Goal: Information Seeking & Learning: Learn about a topic

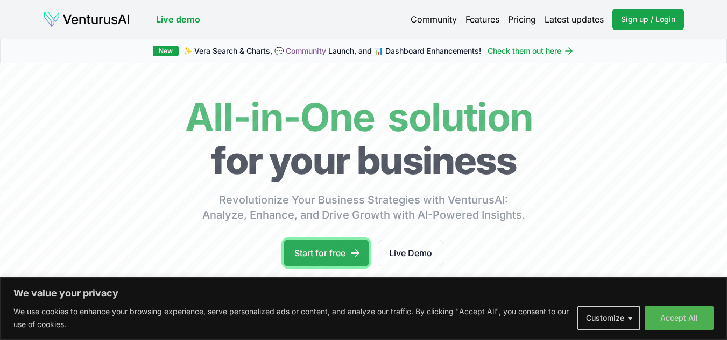
click at [319, 253] on link "Start for free" at bounding box center [326, 253] width 86 height 27
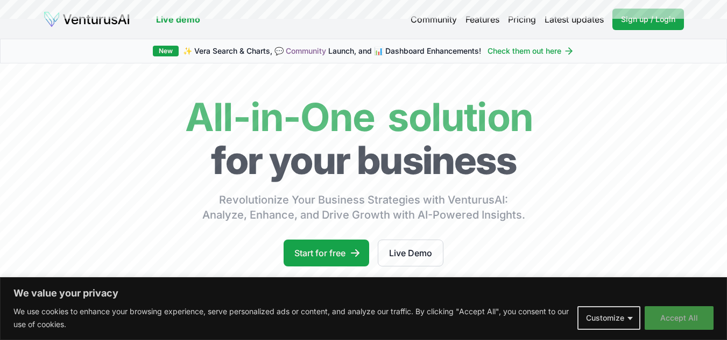
click at [685, 313] on button "Accept All" at bounding box center [678, 319] width 69 height 24
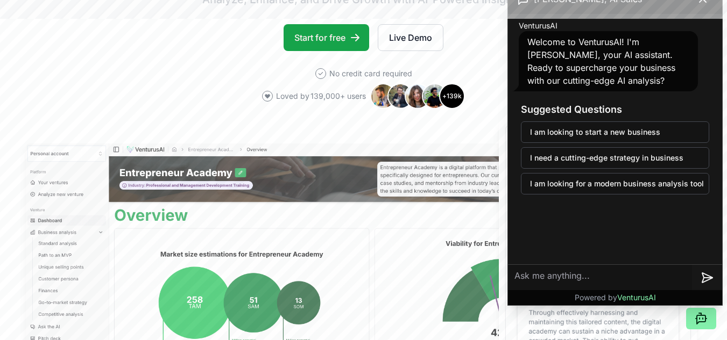
scroll to position [221, 0]
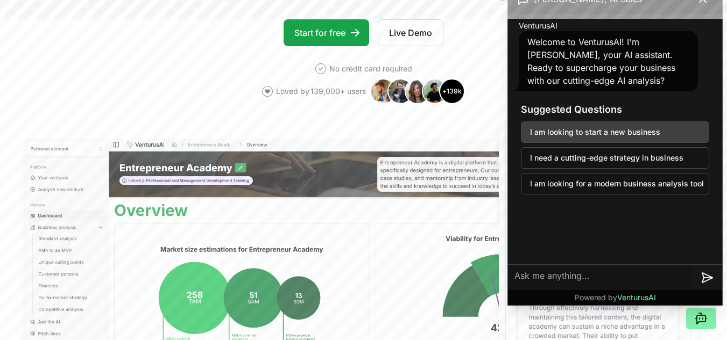
click at [593, 133] on button "I am looking to start a new business" at bounding box center [615, 133] width 188 height 22
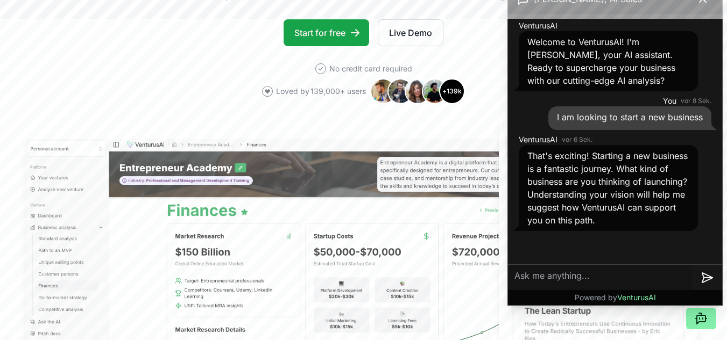
click at [564, 277] on textarea at bounding box center [600, 278] width 184 height 26
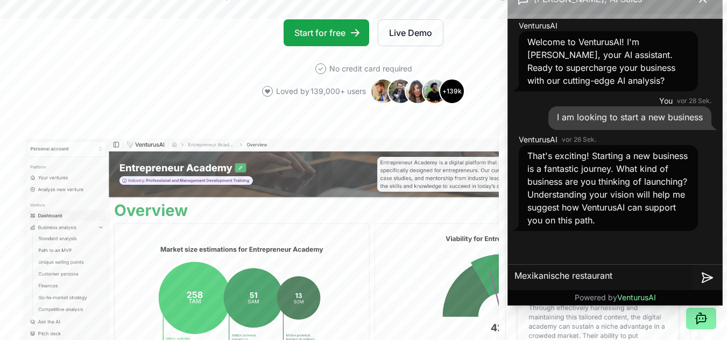
click at [595, 277] on textarea "Mexikanische restaurant" at bounding box center [600, 278] width 184 height 26
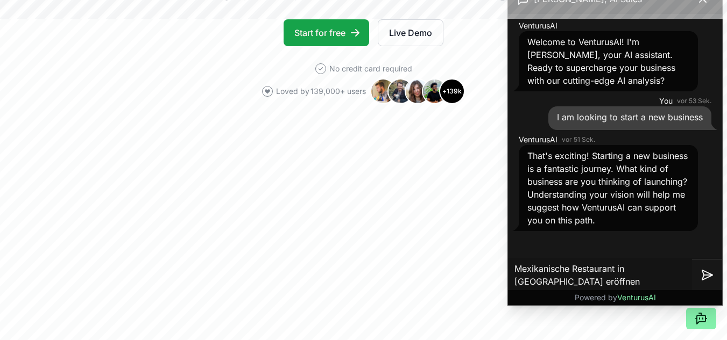
click at [666, 276] on textarea "Mexikanische Restaurant in Braunschweig eröffnen" at bounding box center [600, 275] width 184 height 34
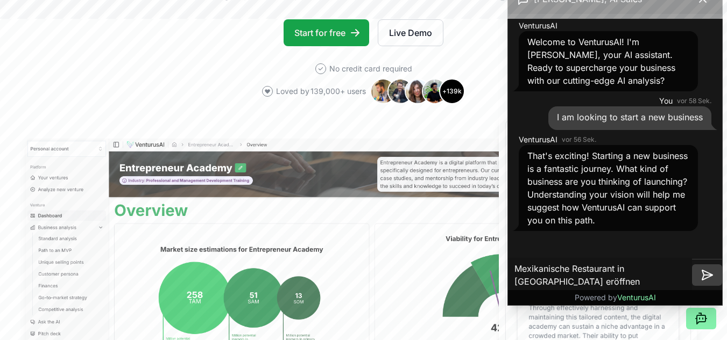
type textarea "Mexikanische Restaurant in Braunschweig eröffnen"
click at [704, 274] on icon at bounding box center [706, 275] width 13 height 13
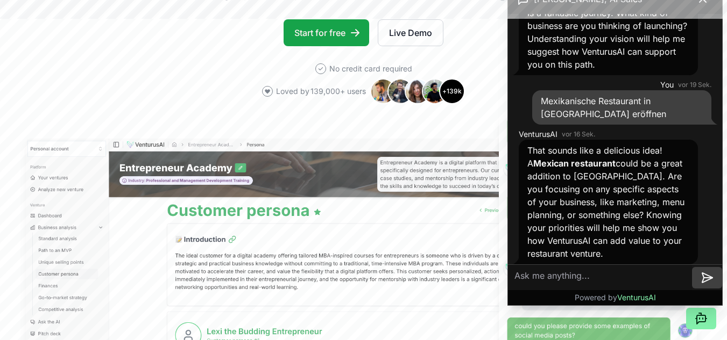
scroll to position [162, 0]
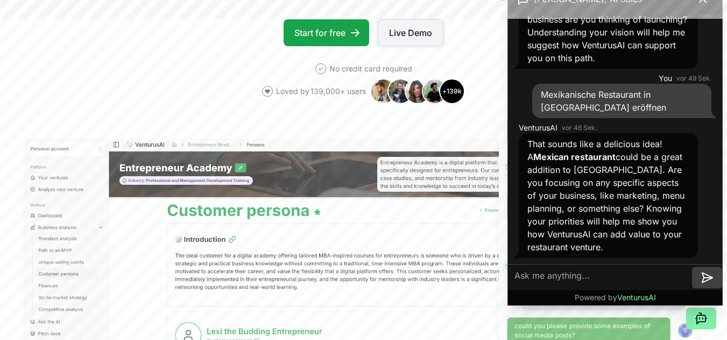
click at [413, 36] on link "Live Demo" at bounding box center [411, 32] width 66 height 27
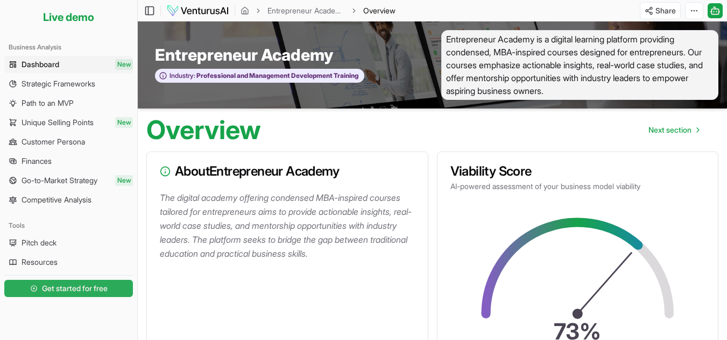
click at [74, 288] on span "Get started for free" at bounding box center [75, 288] width 66 height 11
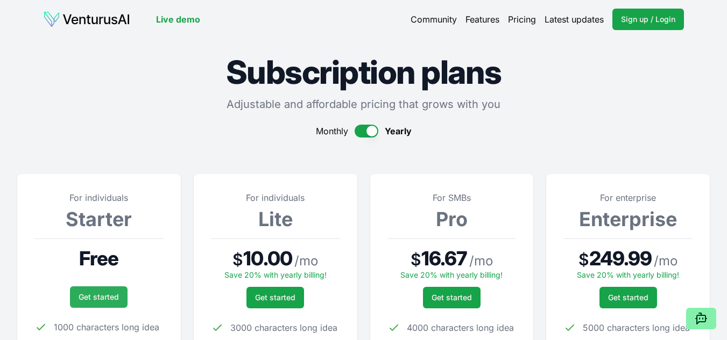
click at [102, 296] on link "Get started" at bounding box center [99, 298] width 58 height 22
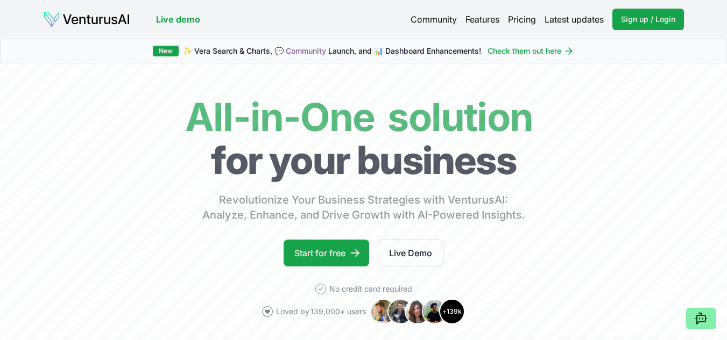
click at [430, 20] on link "Community" at bounding box center [433, 19] width 46 height 13
